Goal: Transaction & Acquisition: Purchase product/service

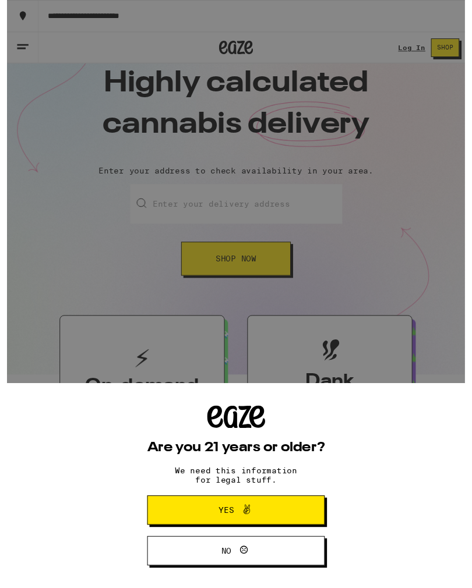
click at [305, 202] on div "Are you 21 years or older? We need this information for legal stuff. Yes No" at bounding box center [236, 303] width 472 height 606
click at [285, 528] on button "Yes" at bounding box center [235, 526] width 183 height 30
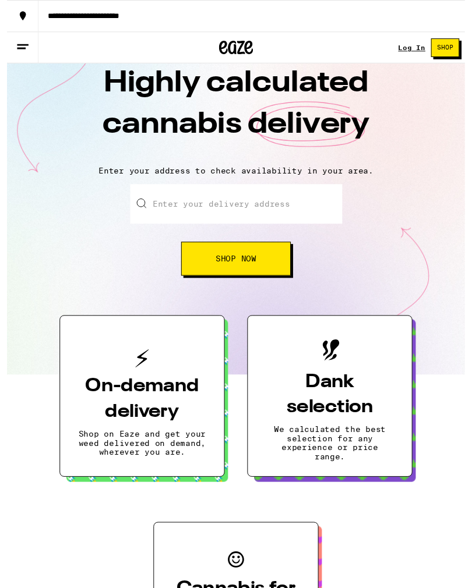
click at [281, 205] on input "Enter your delivery address" at bounding box center [236, 210] width 218 height 41
click at [270, 264] on button "Shop Now" at bounding box center [235, 266] width 113 height 35
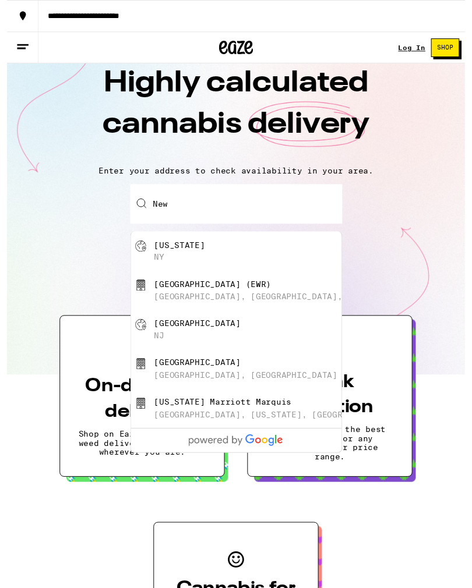
click at [253, 251] on div "[US_STATE][GEOGRAPHIC_DATA]" at bounding box center [255, 259] width 208 height 22
type input "[US_STATE], [GEOGRAPHIC_DATA]"
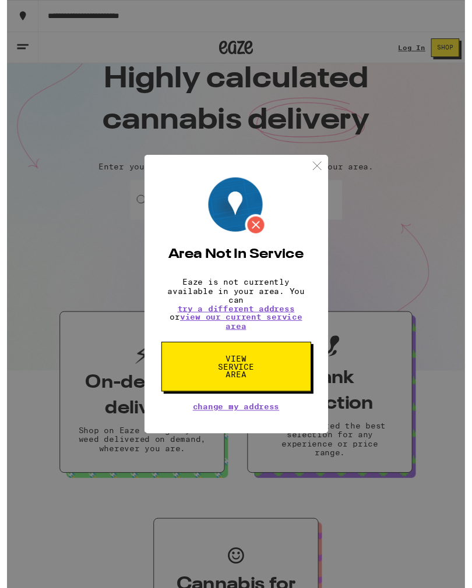
scroll to position [41, 0]
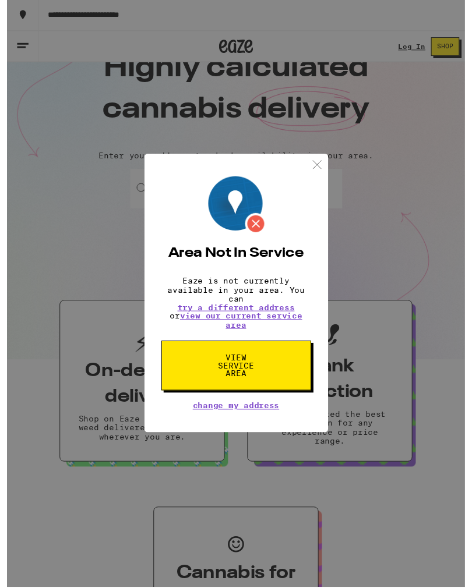
click at [257, 386] on span "View Service Area" at bounding box center [236, 378] width 60 height 24
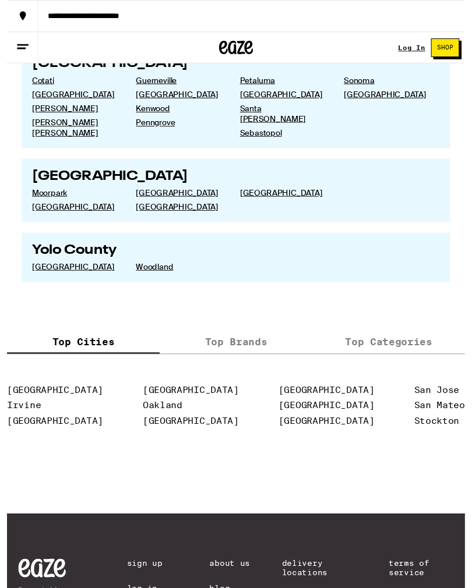
scroll to position [2423, 0]
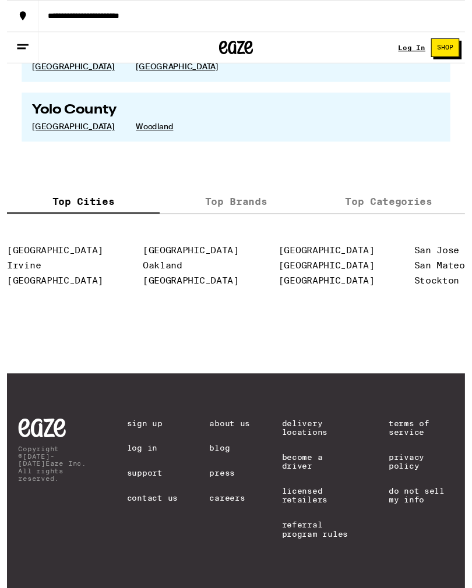
click at [382, 195] on label "Top Categories" at bounding box center [393, 207] width 157 height 25
click at [0, 0] on input "Top Categories" at bounding box center [0, 0] width 0 height 0
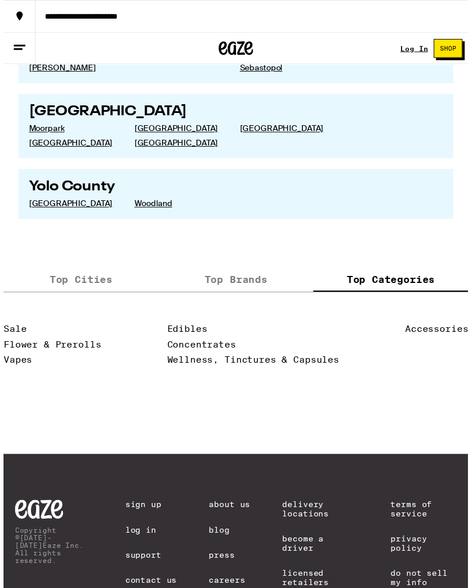
scroll to position [2180, 0]
